Goal: Task Accomplishment & Management: Use online tool/utility

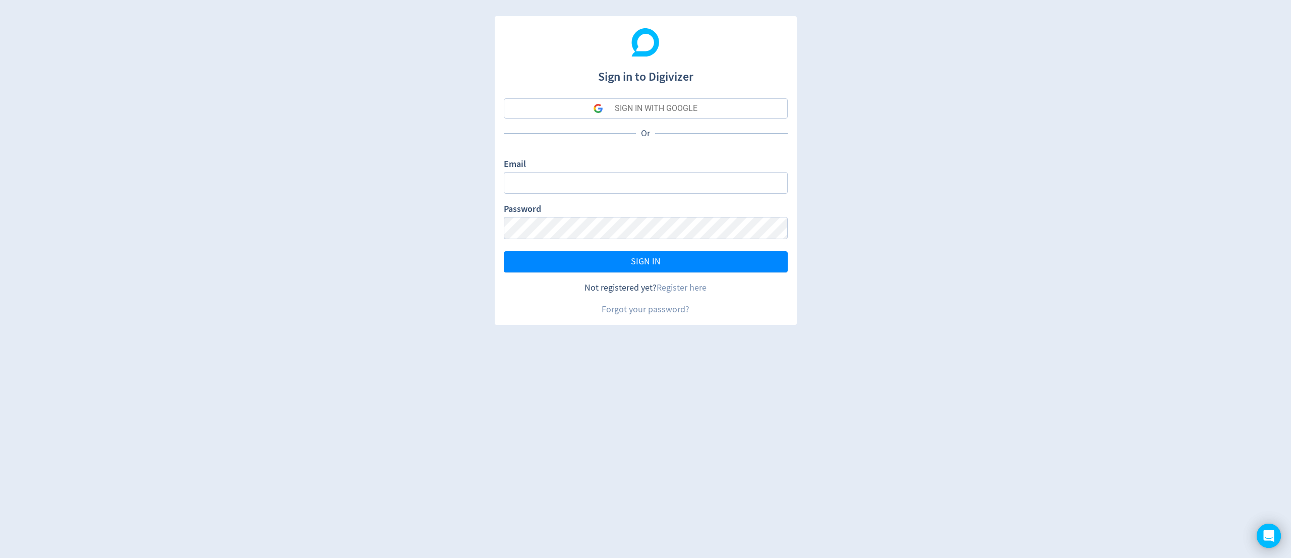
type input "soham.patel@digivizer.com"
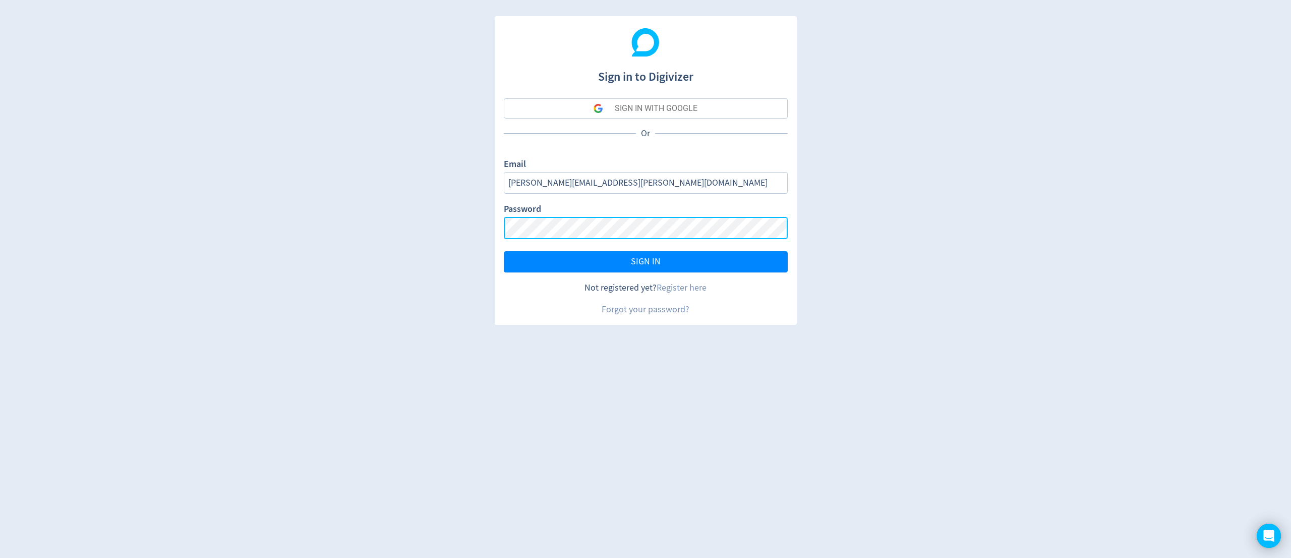
click at [504, 251] on button "SIGN IN" at bounding box center [646, 261] width 284 height 21
